Goal: Find contact information: Find contact information

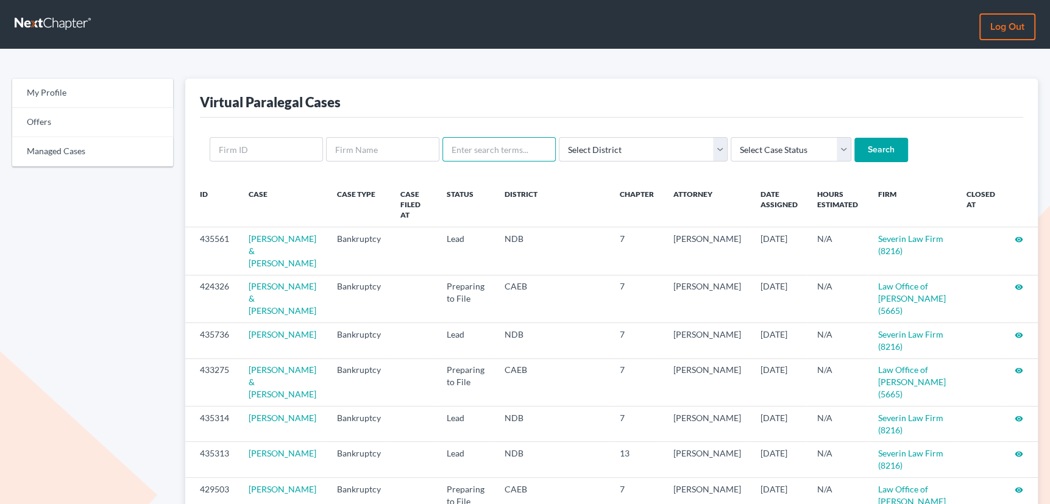
click at [494, 149] on input "text" at bounding box center [498, 149] width 113 height 24
type input "ayme"
click at [854, 138] on input "Search" at bounding box center [881, 150] width 54 height 24
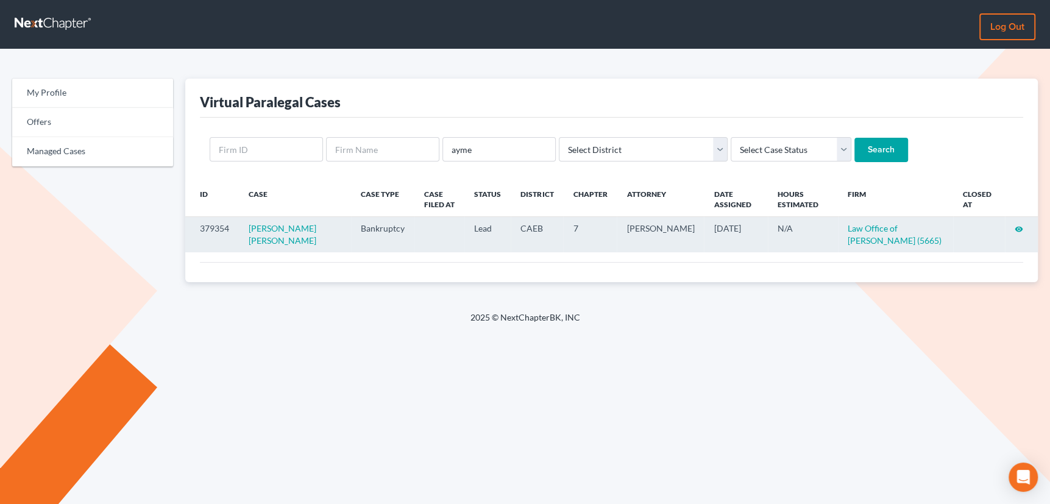
click at [1017, 226] on icon "visibility" at bounding box center [1019, 229] width 9 height 9
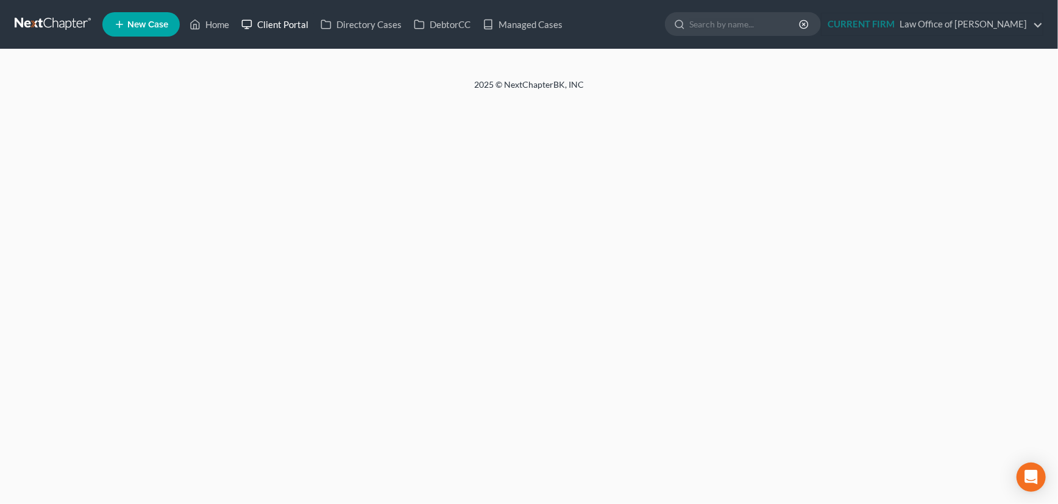
click at [280, 22] on link "Client Portal" at bounding box center [274, 24] width 79 height 22
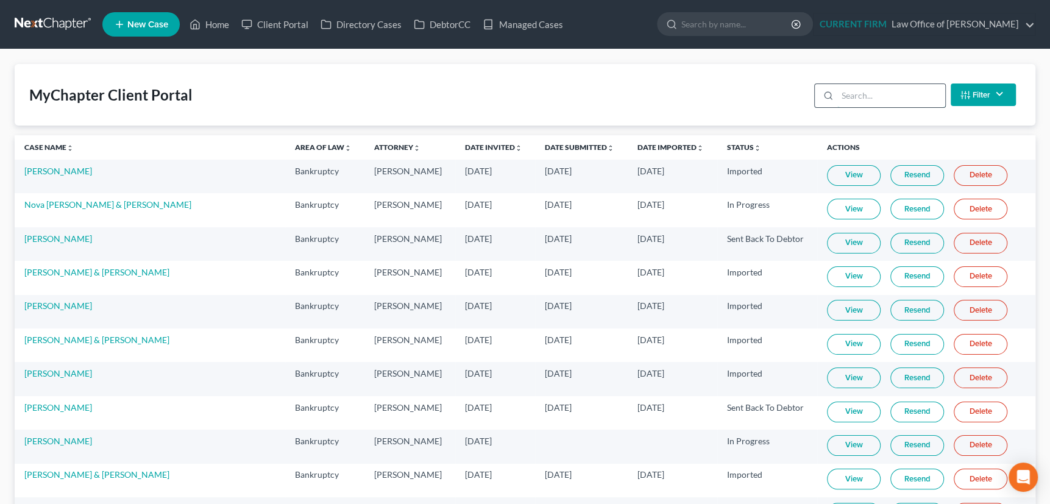
click at [885, 90] on input "search" at bounding box center [891, 95] width 108 height 23
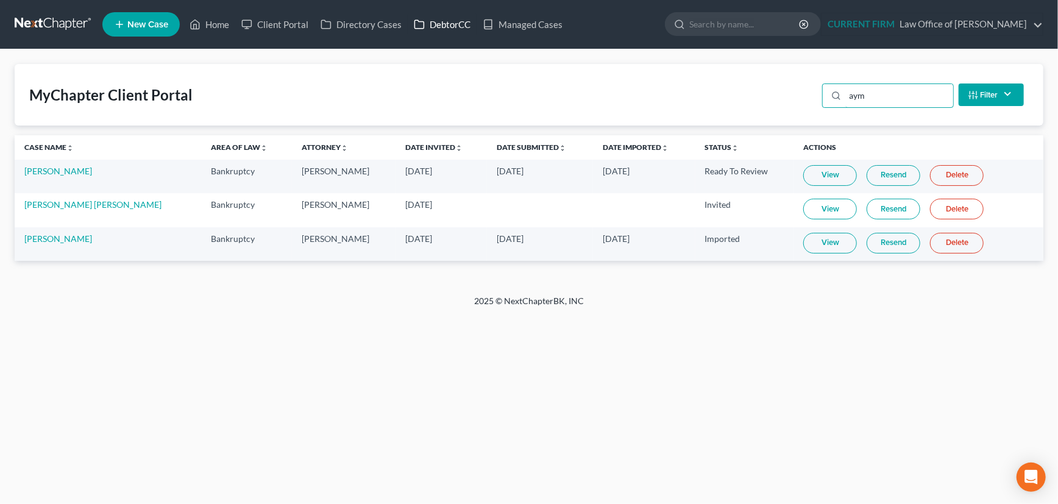
type input "aym"
click at [442, 19] on link "DebtorCC" at bounding box center [442, 24] width 69 height 22
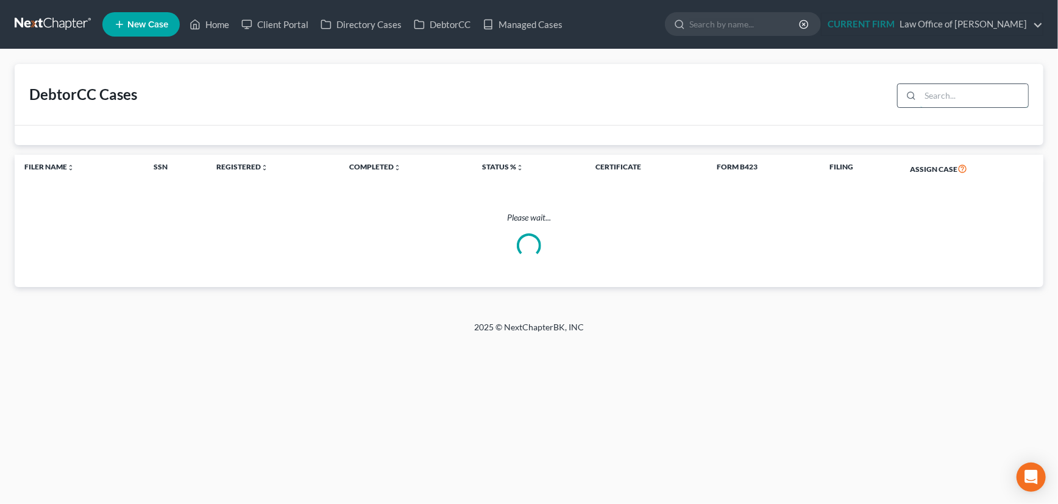
click at [939, 93] on input "search" at bounding box center [974, 95] width 108 height 23
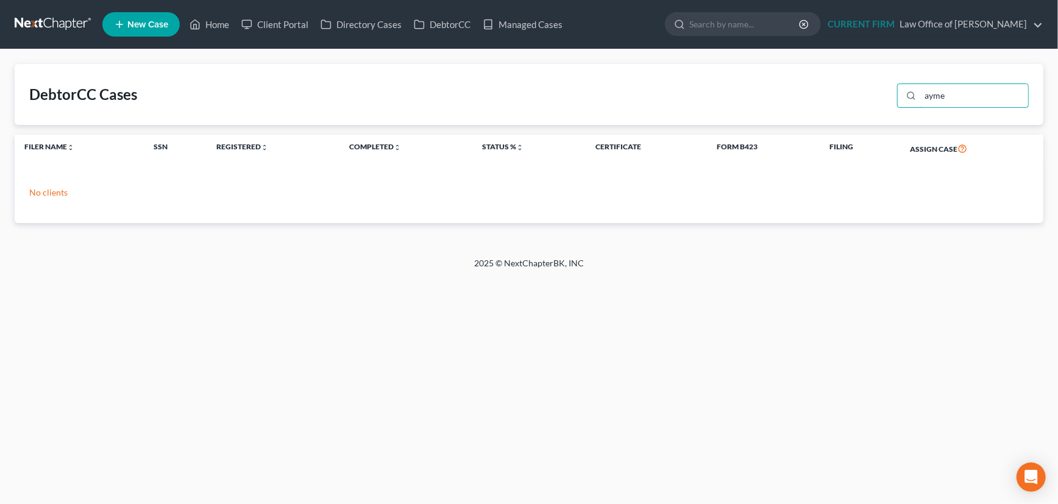
type input "ayme"
click at [218, 21] on link "Home" at bounding box center [209, 24] width 52 height 22
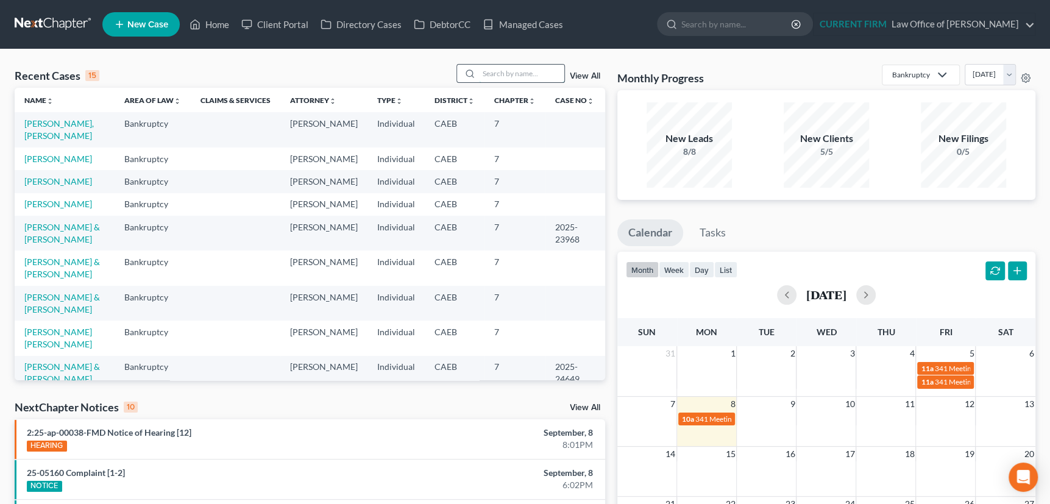
click at [488, 74] on input "search" at bounding box center [521, 74] width 85 height 18
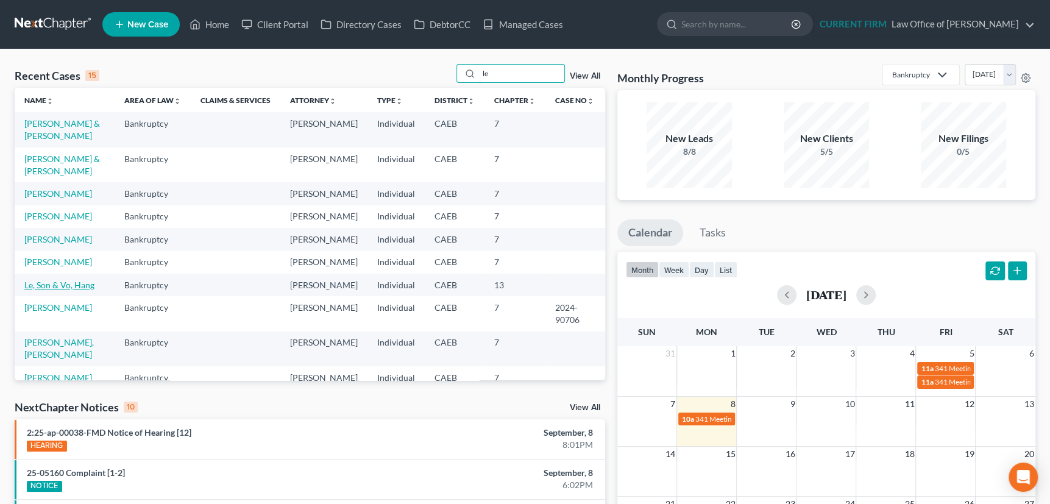
type input "le"
click at [83, 280] on link "Le, Son & Vo, Hang" at bounding box center [59, 285] width 70 height 10
select select "17"
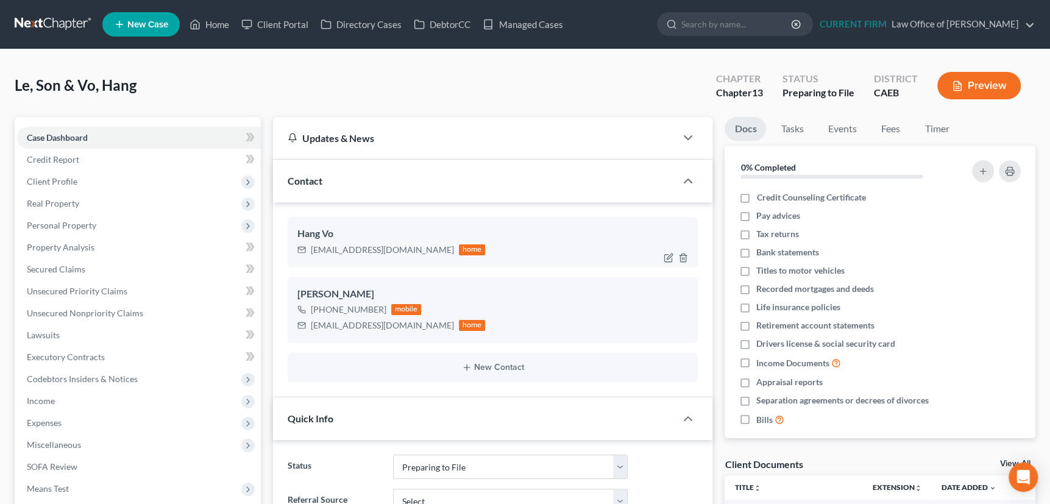
scroll to position [216, 0]
drag, startPoint x: 311, startPoint y: 250, endPoint x: 416, endPoint y: 250, distance: 105.4
click at [416, 250] on div "Hannahvo2014@yahoo.com home" at bounding box center [391, 250] width 188 height 16
copy div "Hannahvo2014@yahoo.com"
click at [213, 23] on link "Home" at bounding box center [209, 24] width 52 height 22
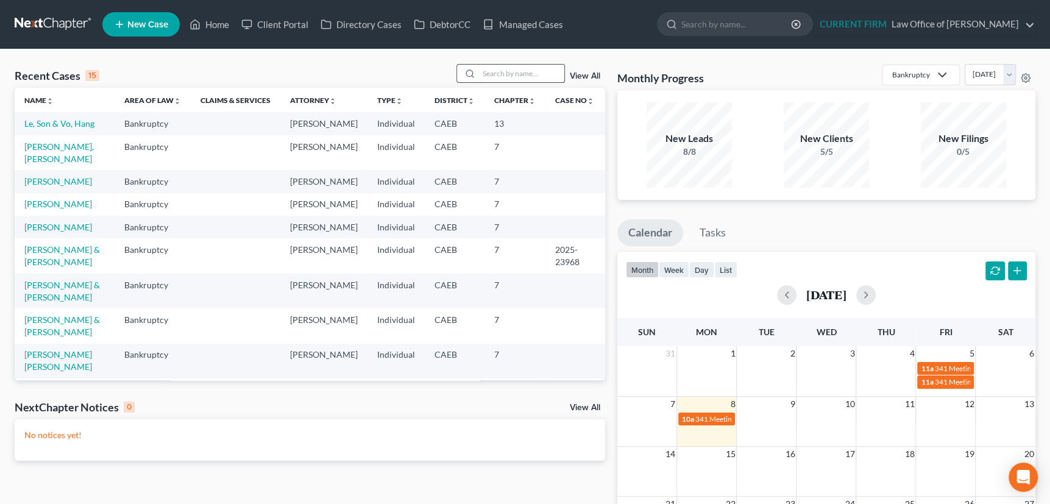
click at [503, 72] on input "search" at bounding box center [521, 74] width 85 height 18
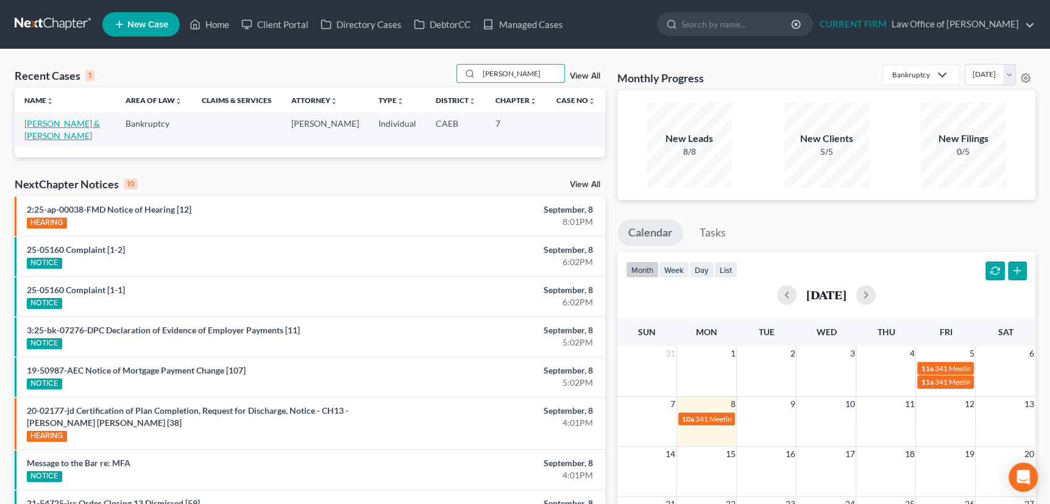
type input "moreno"
click at [63, 126] on link "Moreno, Mayra & Ivan" at bounding box center [62, 129] width 76 height 23
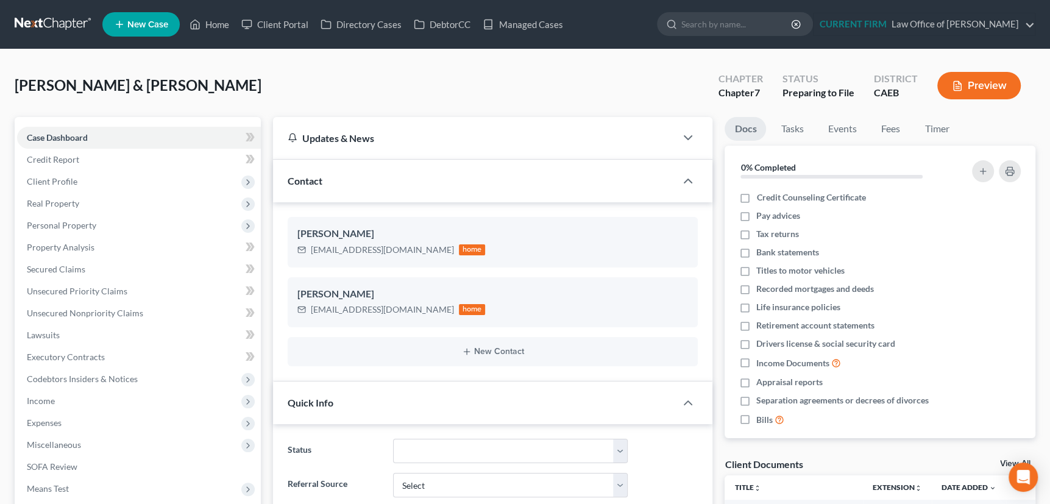
scroll to position [159, 0]
drag, startPoint x: 310, startPoint y: 249, endPoint x: 395, endPoint y: 249, distance: 85.3
click at [395, 249] on div "mayraa23g@gmail.com" at bounding box center [382, 250] width 143 height 12
copy div "mayraa23g@gmail.com"
click at [531, 23] on link "Managed Cases" at bounding box center [523, 24] width 92 height 22
